Goal: Task Accomplishment & Management: Use online tool/utility

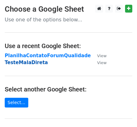
click at [35, 62] on strong "TesteMalaDireta" at bounding box center [26, 63] width 43 height 6
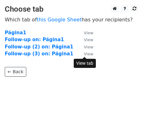
click at [89, 55] on small "View" at bounding box center [88, 54] width 9 height 5
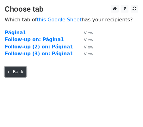
click at [15, 72] on link "← Back" at bounding box center [15, 72] width 21 height 10
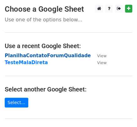
click at [57, 56] on strong "PlanilhaContatoForumQualidade" at bounding box center [48, 56] width 86 height 6
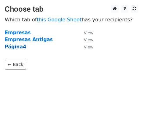
click at [19, 49] on strong "Página4" at bounding box center [15, 47] width 21 height 6
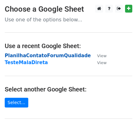
click at [41, 57] on strong "PlanilhaContatoForumQualidade" at bounding box center [48, 56] width 86 height 6
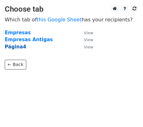
click at [20, 47] on strong "Página4" at bounding box center [15, 47] width 21 height 6
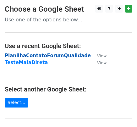
click at [65, 57] on strong "PlanilhaContatoForumQualidade" at bounding box center [48, 56] width 86 height 6
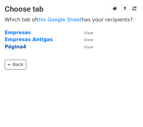
click at [21, 48] on strong "Página4" at bounding box center [15, 47] width 21 height 6
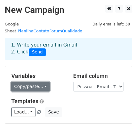
click at [41, 82] on link "Copy/paste..." at bounding box center [30, 87] width 38 height 10
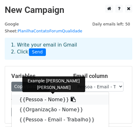
click at [36, 95] on link "{{Pessoa - Nome}}" at bounding box center [60, 100] width 97 height 10
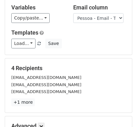
scroll to position [70, 0]
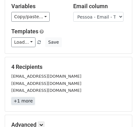
click at [30, 97] on link "+1 more" at bounding box center [23, 101] width 24 height 8
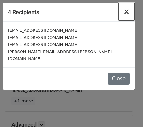
click at [127, 14] on span "×" at bounding box center [126, 11] width 6 height 9
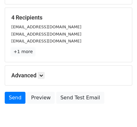
scroll to position [140, 0]
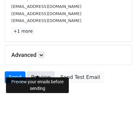
click at [44, 72] on link "Preview" at bounding box center [41, 78] width 28 height 12
click at [35, 73] on link "Preview" at bounding box center [41, 78] width 28 height 12
click at [35, 72] on link "Preview" at bounding box center [41, 78] width 28 height 12
click at [34, 72] on link "Preview" at bounding box center [41, 78] width 28 height 12
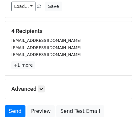
scroll to position [105, 0]
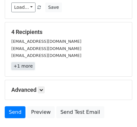
click at [31, 62] on link "+1 more" at bounding box center [23, 66] width 24 height 8
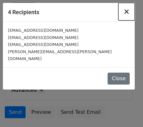
click at [128, 10] on span "×" at bounding box center [126, 11] width 6 height 9
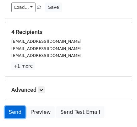
click at [17, 107] on link "Send" at bounding box center [15, 113] width 21 height 12
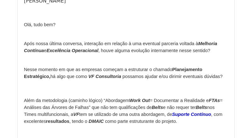
scroll to position [95, 0]
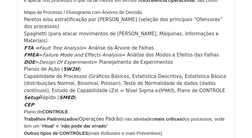
scroll to position [504, 0]
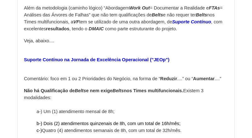
scroll to position [63, 0]
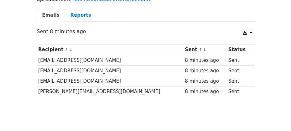
scroll to position [63, 0]
